Goal: Information Seeking & Learning: Learn about a topic

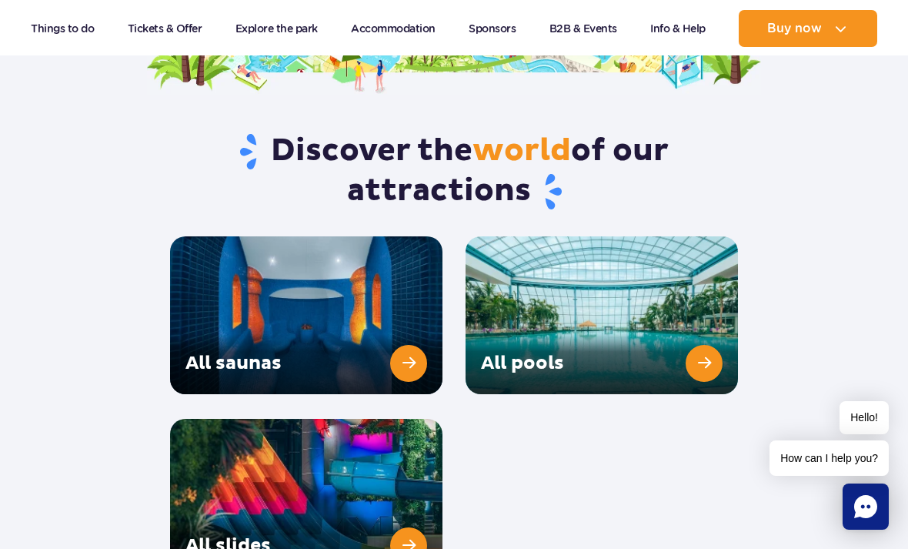
scroll to position [2079, 0]
click at [403, 506] on link "All slides" at bounding box center [306, 498] width 272 height 158
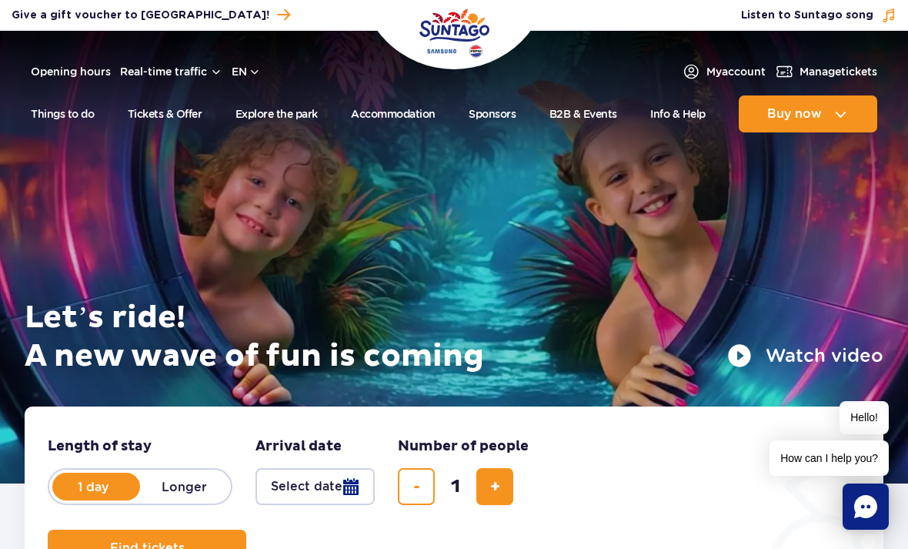
scroll to position [2129, 0]
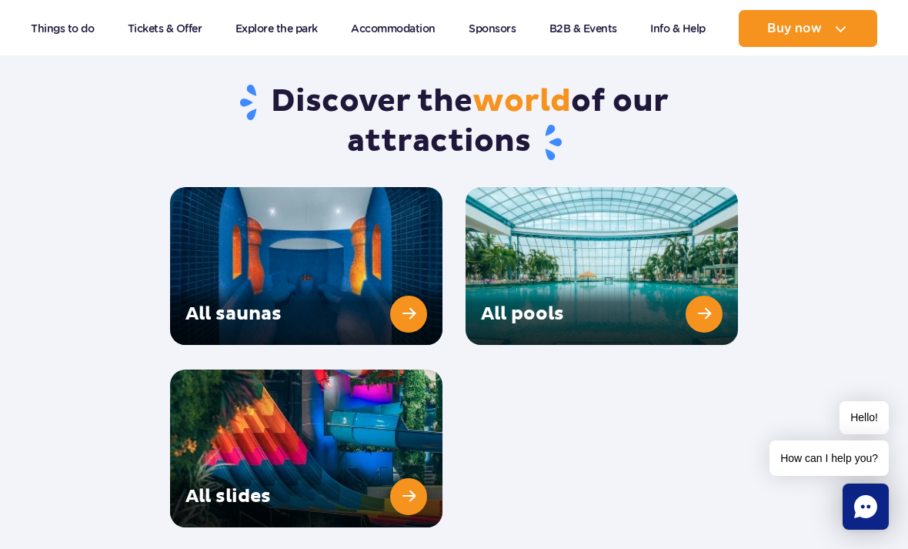
click at [387, 225] on link "All saunas" at bounding box center [306, 266] width 272 height 158
click at [616, 260] on link "All pools" at bounding box center [602, 266] width 272 height 158
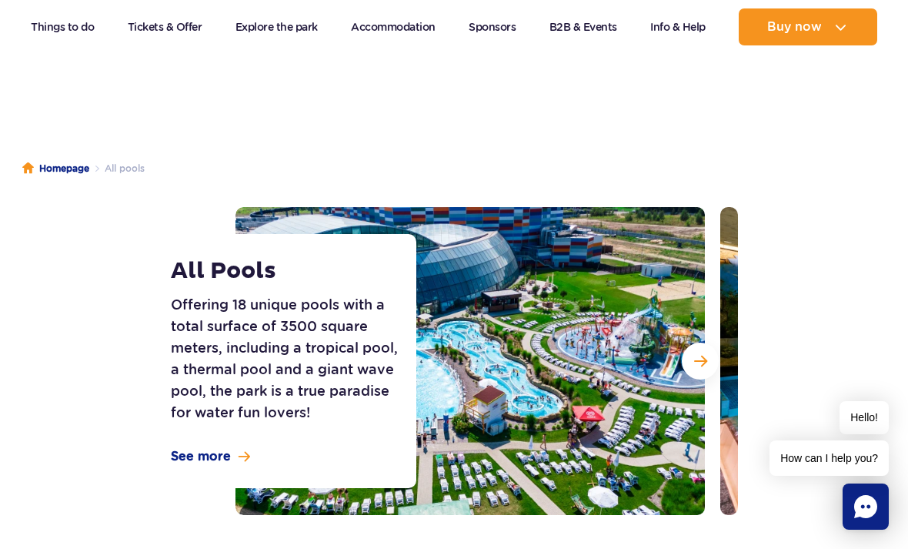
scroll to position [43, 0]
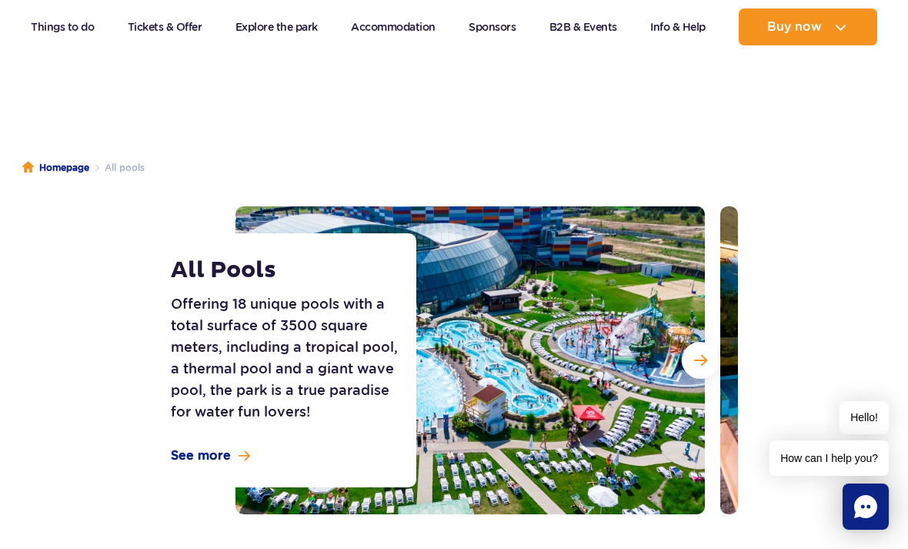
click at [695, 369] on button "Next slide" at bounding box center [700, 360] width 37 height 37
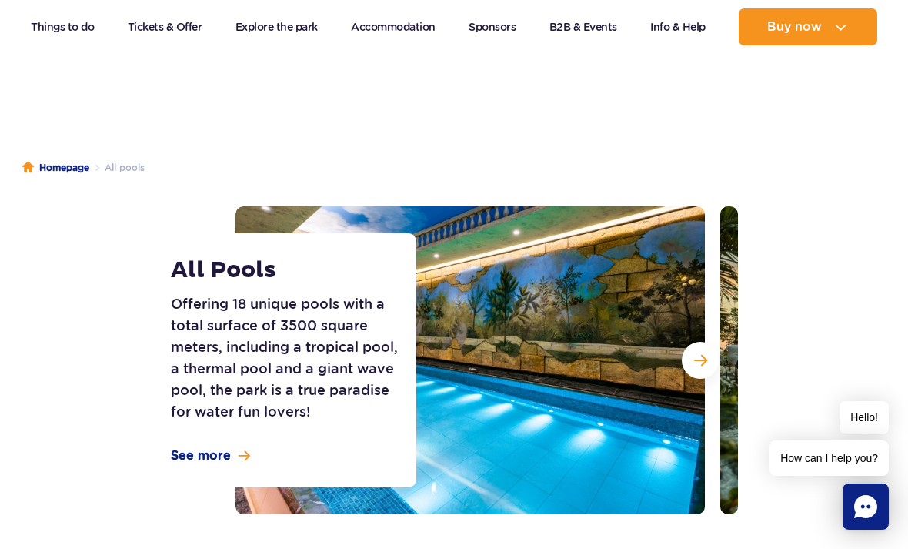
click at [699, 363] on span "Next slide" at bounding box center [700, 360] width 13 height 14
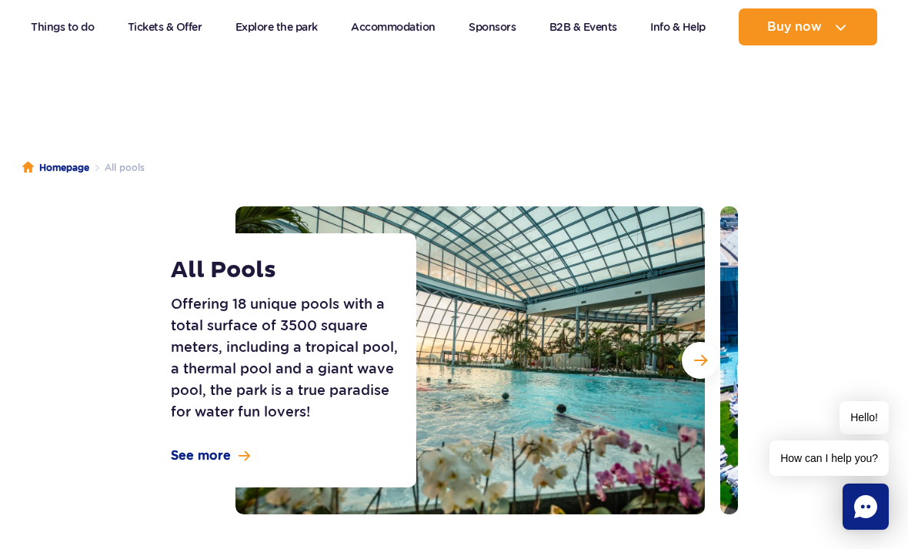
click at [703, 357] on span "Next slide" at bounding box center [700, 360] width 13 height 14
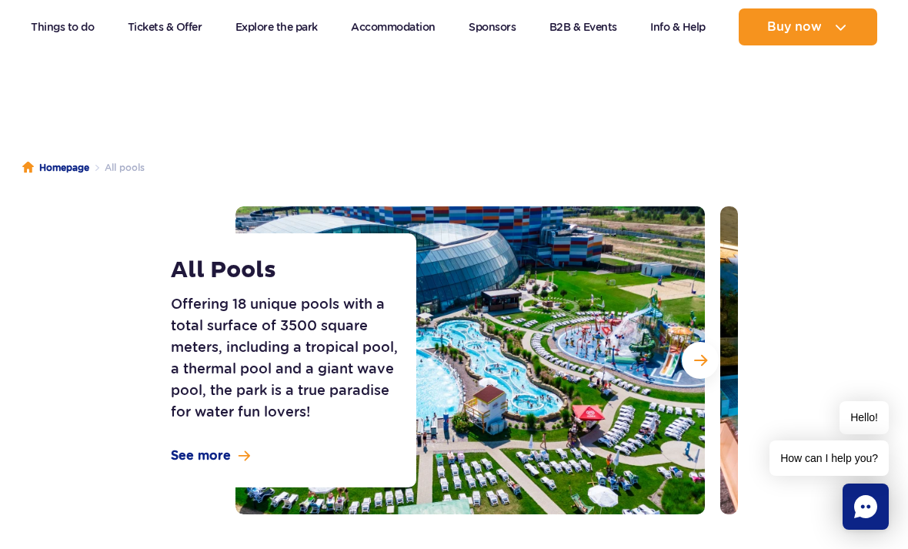
click at [702, 361] on span "Next slide" at bounding box center [700, 360] width 13 height 14
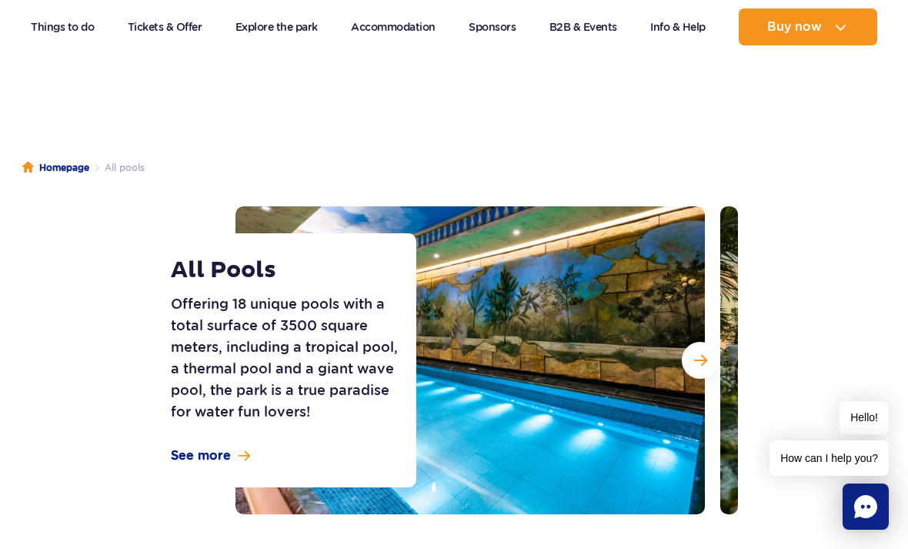
click at [703, 360] on span "Next slide" at bounding box center [700, 360] width 13 height 14
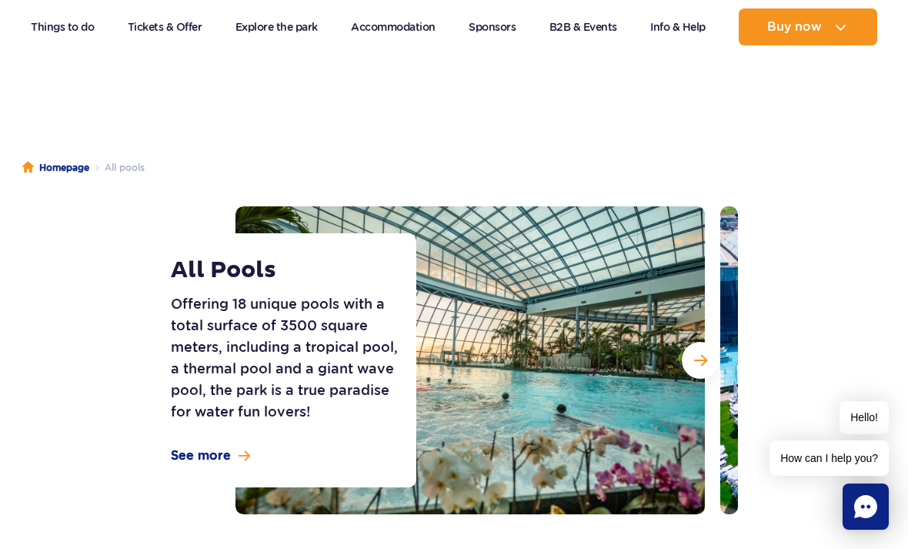
click at [702, 360] on span "Next slide" at bounding box center [700, 360] width 13 height 14
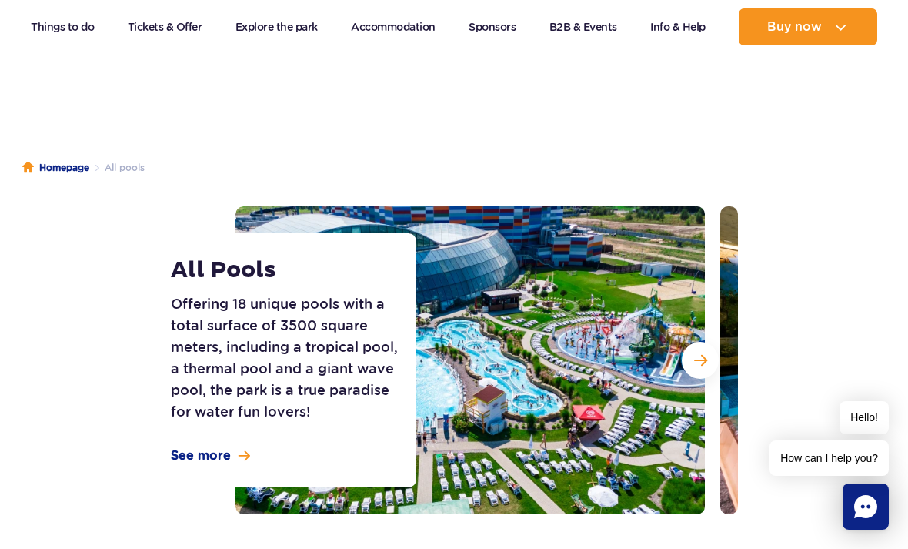
click at [707, 360] on button "Next slide" at bounding box center [700, 360] width 37 height 37
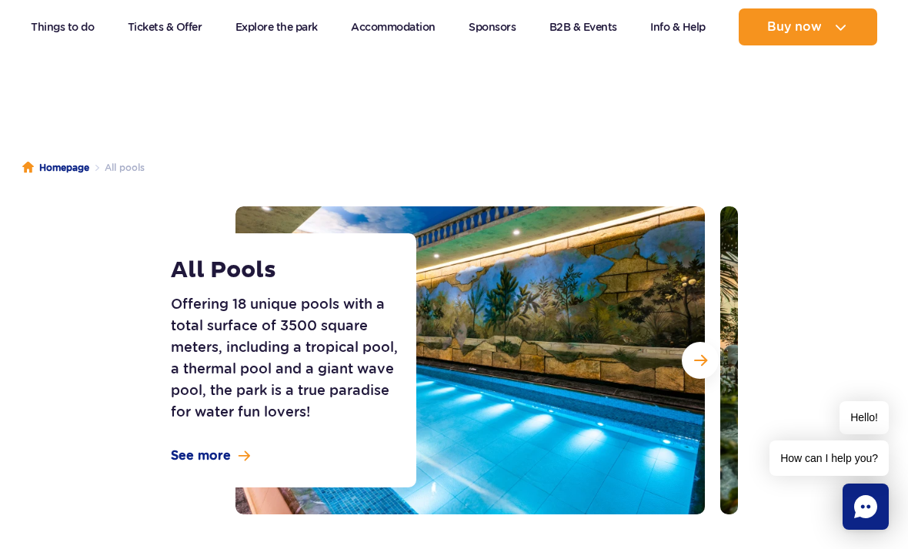
click at [703, 363] on span "Next slide" at bounding box center [700, 360] width 13 height 14
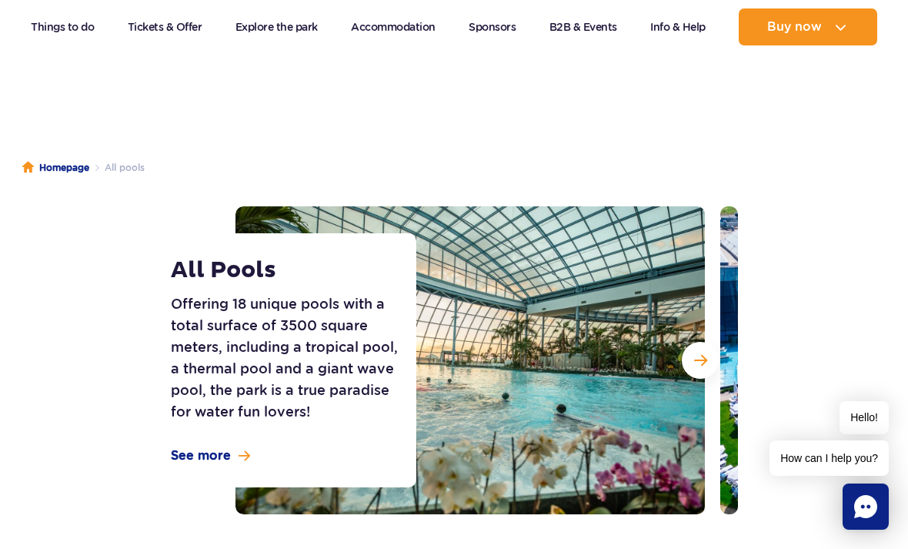
click at [705, 365] on span "Next slide" at bounding box center [700, 360] width 13 height 14
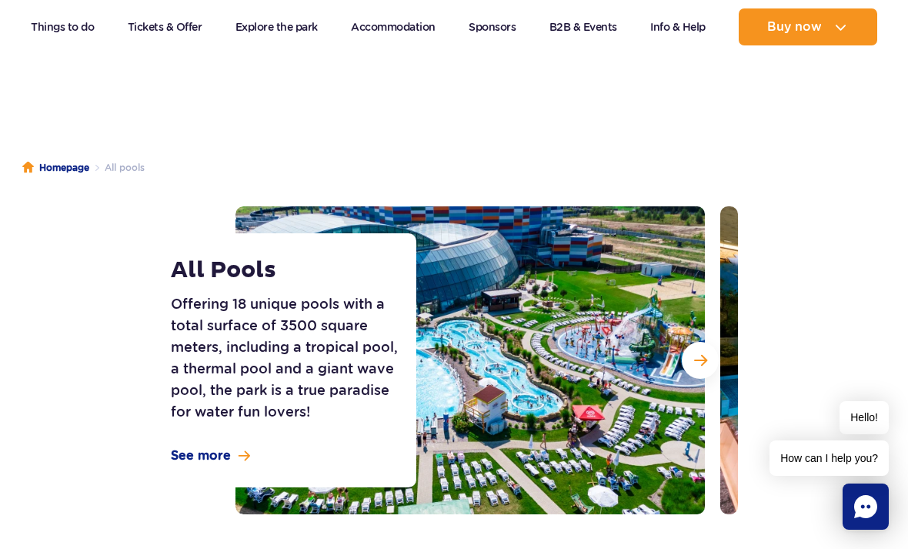
click at [707, 360] on span "Next slide" at bounding box center [700, 360] width 13 height 14
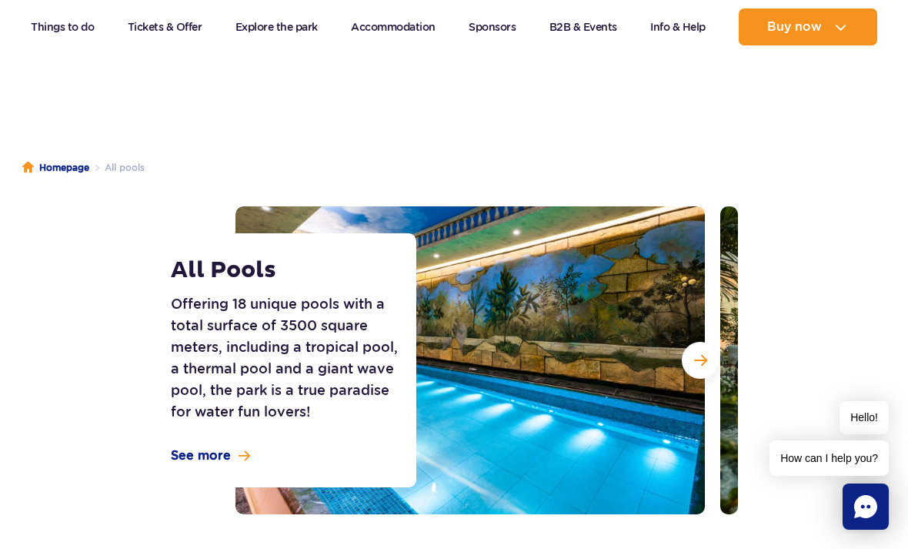
click at [705, 365] on span "Next slide" at bounding box center [700, 360] width 13 height 14
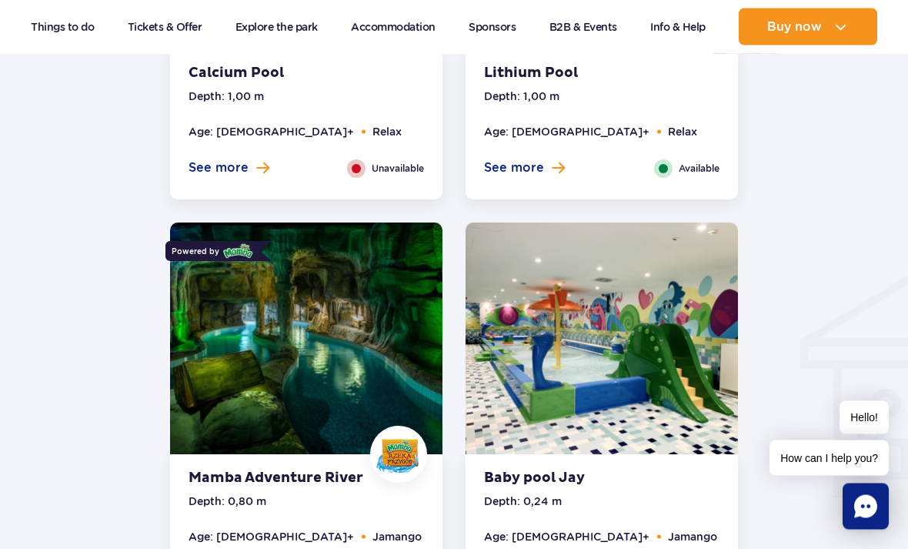
scroll to position [1584, 0]
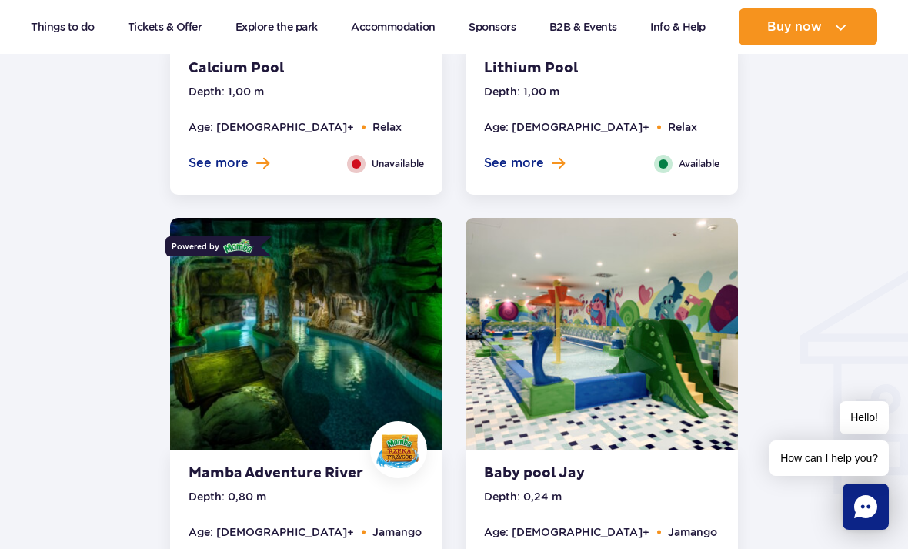
click at [363, 357] on img at bounding box center [306, 338] width 272 height 241
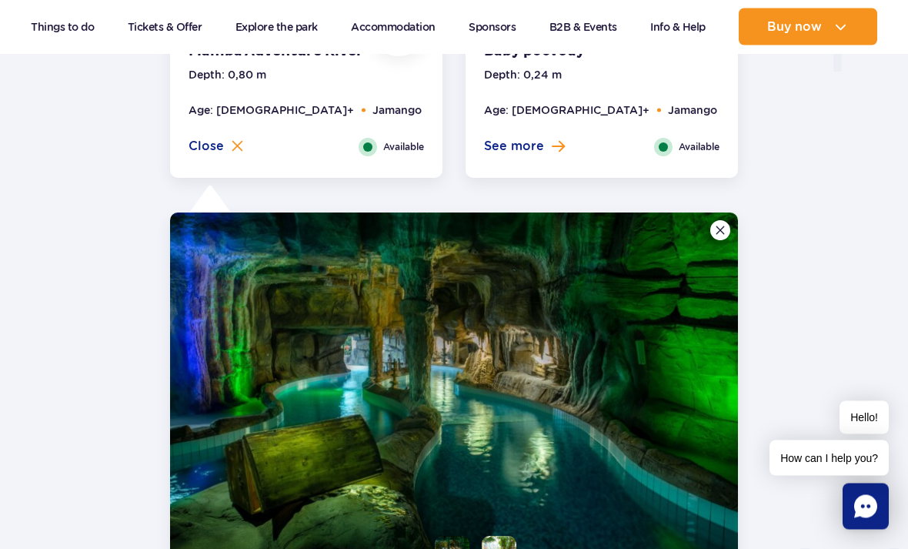
scroll to position [2107, 0]
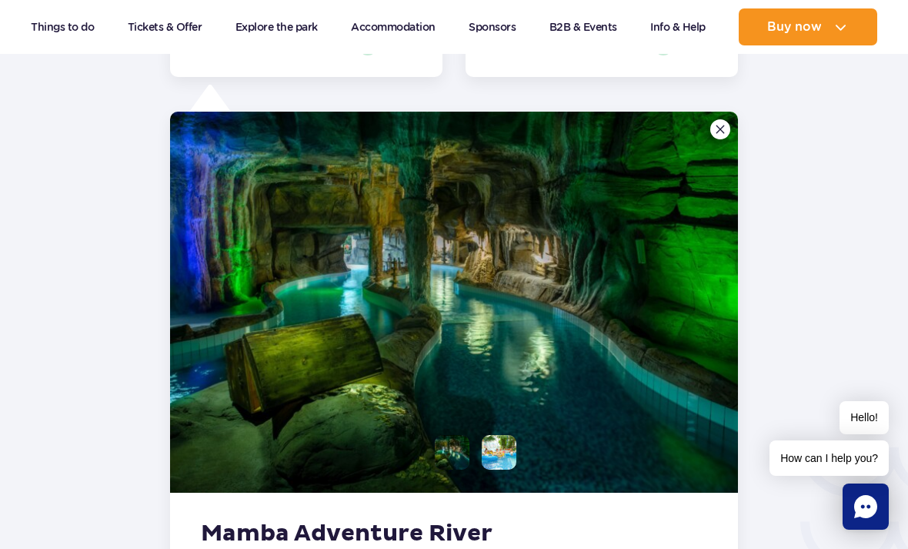
click at [496, 435] on li at bounding box center [499, 452] width 35 height 35
click at [499, 435] on img at bounding box center [499, 452] width 35 height 35
click at [449, 435] on li at bounding box center [452, 452] width 35 height 35
click at [505, 437] on li at bounding box center [499, 452] width 35 height 35
click at [450, 443] on li at bounding box center [452, 452] width 35 height 35
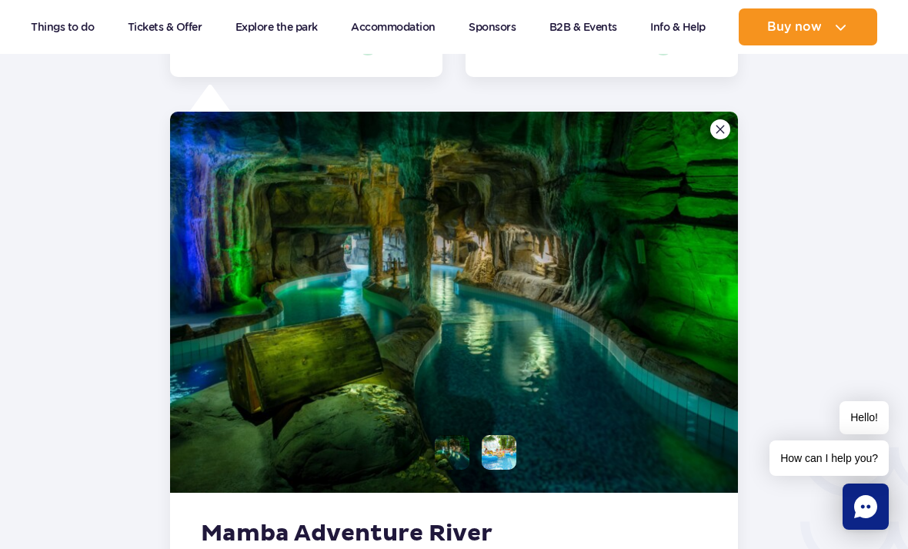
click at [503, 435] on li at bounding box center [499, 452] width 35 height 35
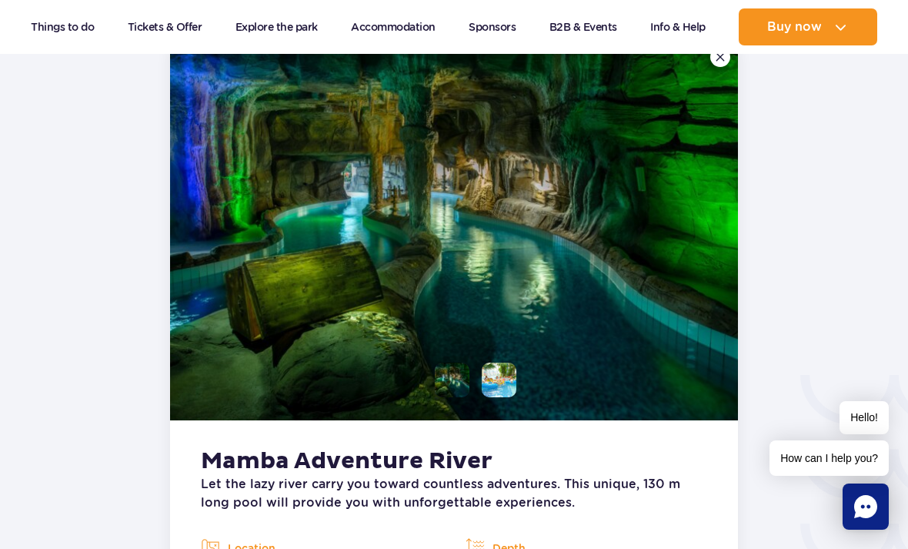
scroll to position [2178, 0]
click at [504, 363] on img at bounding box center [499, 380] width 35 height 35
click at [506, 363] on img at bounding box center [499, 380] width 35 height 35
click at [454, 363] on li at bounding box center [452, 380] width 35 height 35
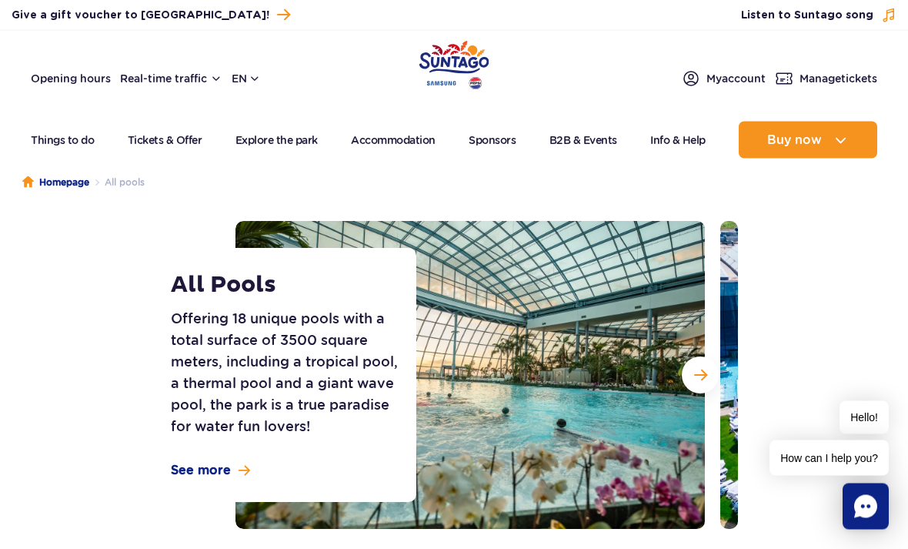
scroll to position [0, 0]
